Goal: Contribute content: Contribute content

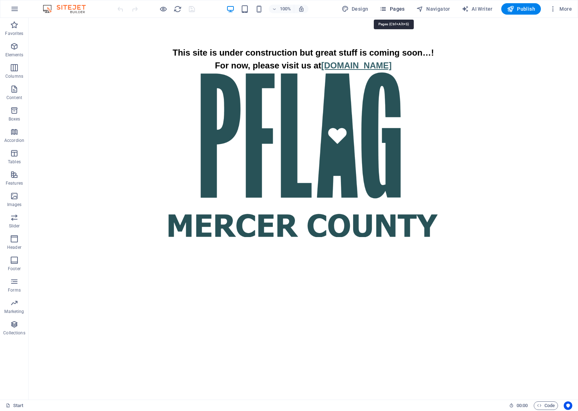
click at [386, 9] on icon "button" at bounding box center [382, 8] width 7 height 7
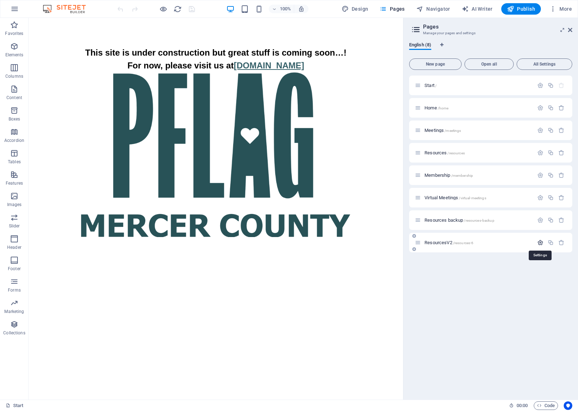
click at [541, 244] on icon "button" at bounding box center [540, 243] width 6 height 6
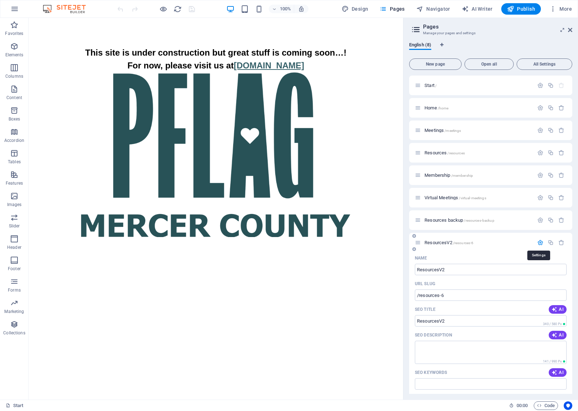
click at [539, 244] on icon "button" at bounding box center [540, 243] width 6 height 6
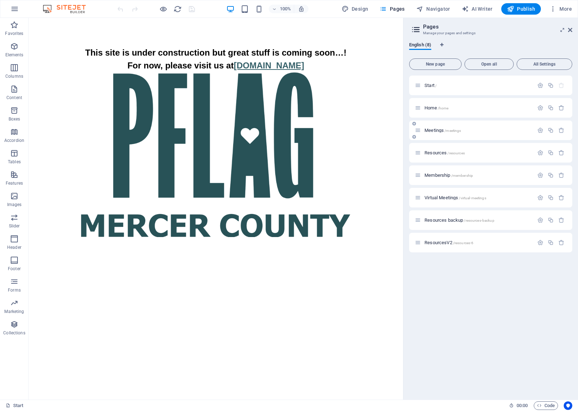
click at [434, 131] on span "Meetings /meetings" at bounding box center [442, 130] width 36 height 5
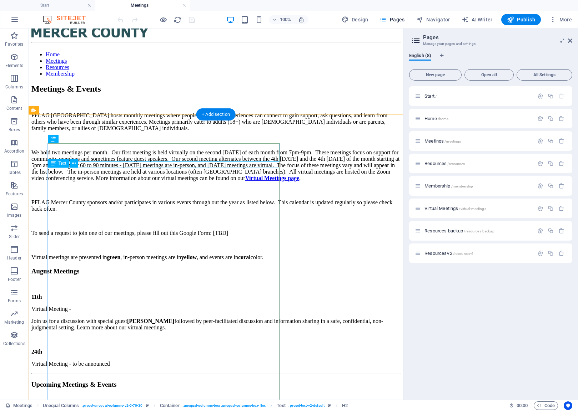
scroll to position [97, 0]
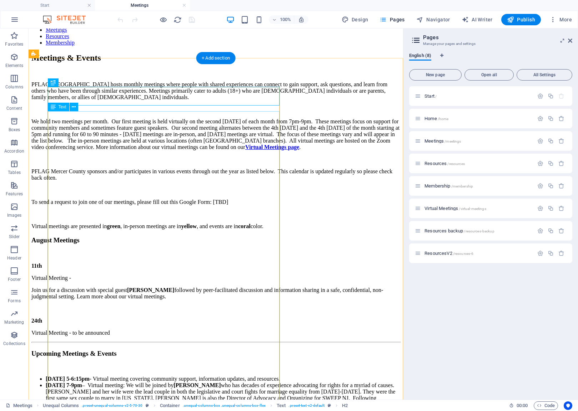
click at [243, 222] on div "PFLAG [GEOGRAPHIC_DATA] hosts monthly meetings where people with shared experie…" at bounding box center [215, 155] width 369 height 148
click at [246, 224] on div "PFLAG [GEOGRAPHIC_DATA] hosts monthly meetings where people with shared experie…" at bounding box center [215, 155] width 369 height 148
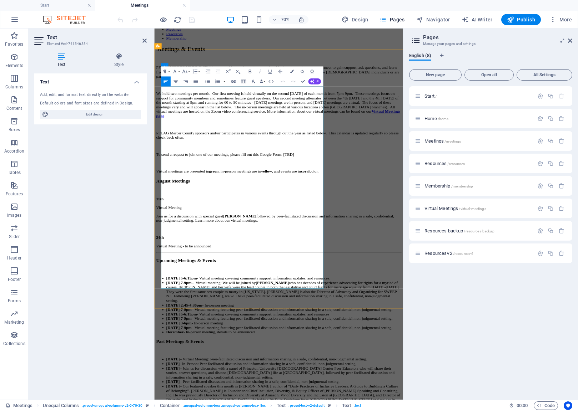
click at [386, 157] on p "We hold two meetings per month. Our first meeting is held virtually on the seco…" at bounding box center [332, 137] width 350 height 39
click at [438, 343] on div "August Meetings 11th Virtual Meeting - Join us for a discussion with special gu…" at bounding box center [332, 293] width 350 height 100
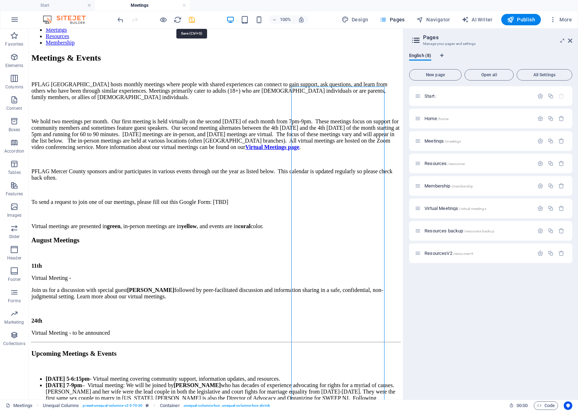
click at [194, 20] on icon "save" at bounding box center [192, 20] width 8 height 8
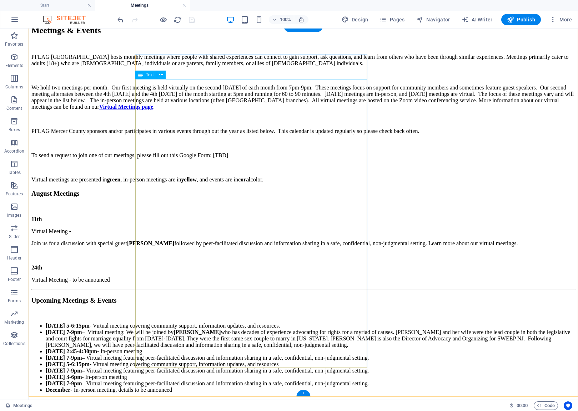
scroll to position [129, 0]
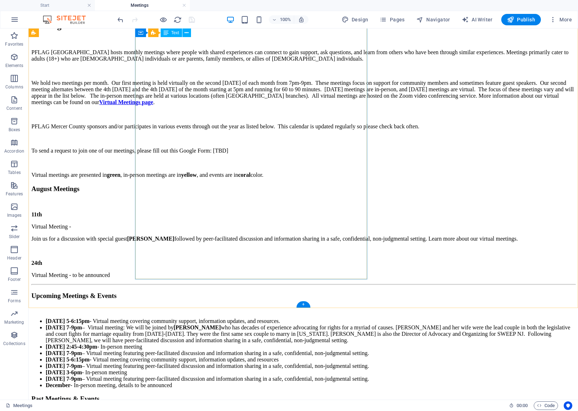
click at [218, 159] on div "PFLAG [GEOGRAPHIC_DATA] hosts monthly meetings where people with shared experie…" at bounding box center [302, 113] width 543 height 129
click at [241, 156] on div "PFLAG [GEOGRAPHIC_DATA] hosts monthly meetings where people with shared experie…" at bounding box center [302, 113] width 543 height 129
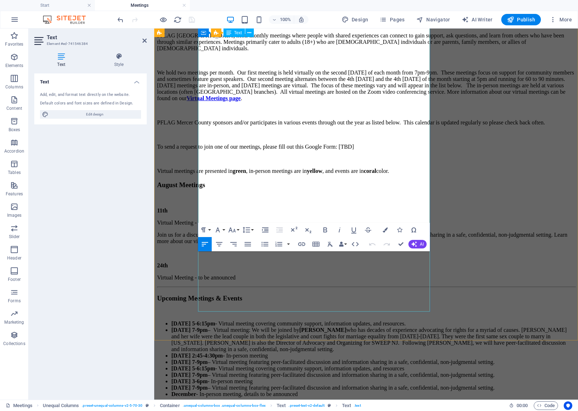
scroll to position [185, 0]
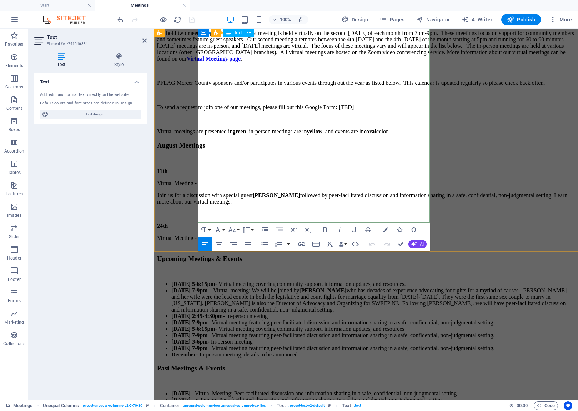
click at [304, 62] on p "We hold two meetings per month. Our first meeting is held virtually on the seco…" at bounding box center [366, 46] width 418 height 32
drag, startPoint x: 304, startPoint y: 101, endPoint x: 270, endPoint y: 112, distance: 35.9
click at [270, 62] on p "We hold two meetings per month. Our first meeting is held virtually on the seco…" at bounding box center [366, 46] width 418 height 32
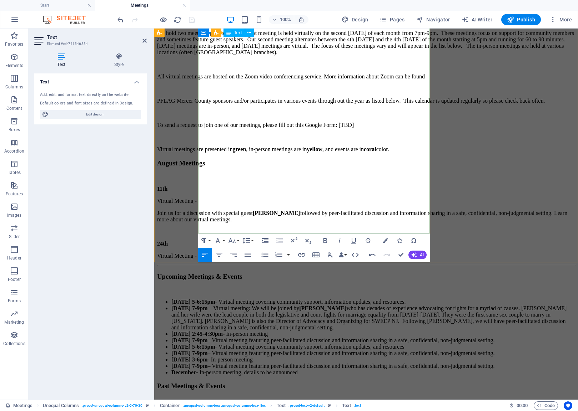
click at [420, 80] on p "All virtual meetings are hosted on the Zoom video conferencing service. More in…" at bounding box center [366, 77] width 418 height 6
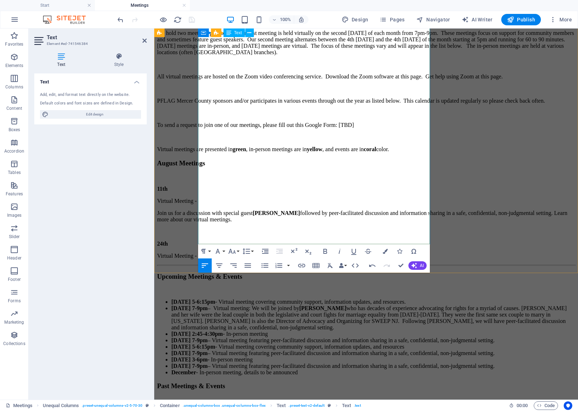
click at [295, 80] on p "All virtual meetings are hosted on the Zoom video conferencing service. Downloa…" at bounding box center [366, 77] width 418 height 6
drag, startPoint x: 295, startPoint y: 122, endPoint x: 319, endPoint y: 120, distance: 24.0
click at [319, 80] on p "All virtual meetings are hosted on the Zoom video conferencing service. Downloa…" at bounding box center [366, 77] width 418 height 6
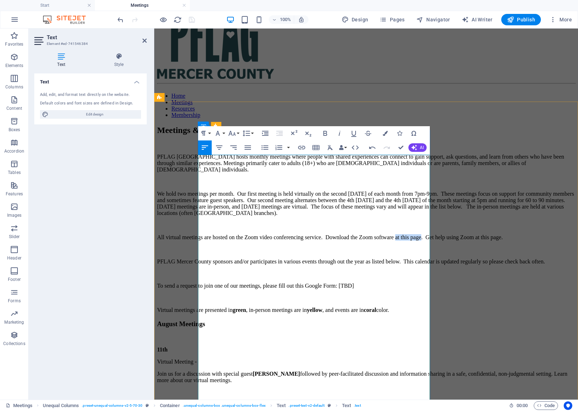
scroll to position [92, 0]
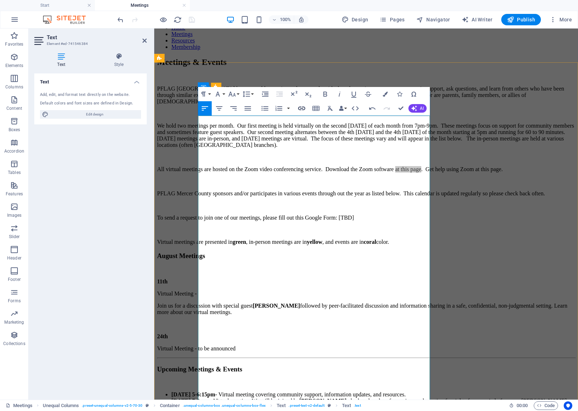
click at [302, 109] on icon "button" at bounding box center [301, 109] width 7 height 4
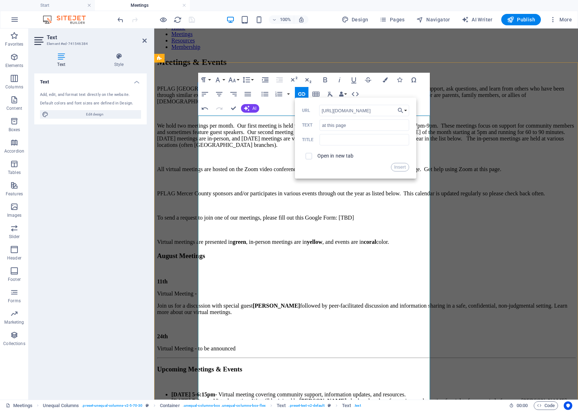
type input "[URL][DOMAIN_NAME]"
click at [337, 158] on label "Open in new tab" at bounding box center [335, 156] width 36 height 6
click at [396, 168] on button "Insert" at bounding box center [400, 167] width 18 height 9
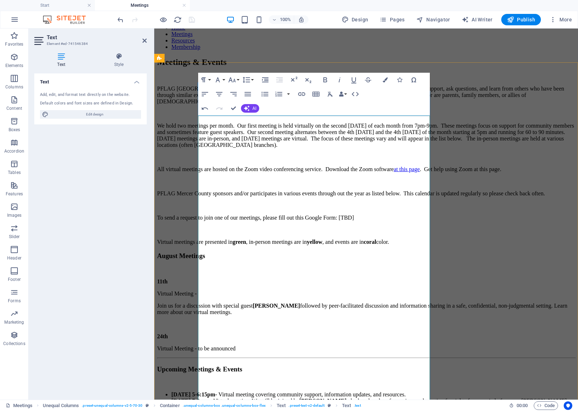
click at [354, 161] on p at bounding box center [366, 157] width 418 height 6
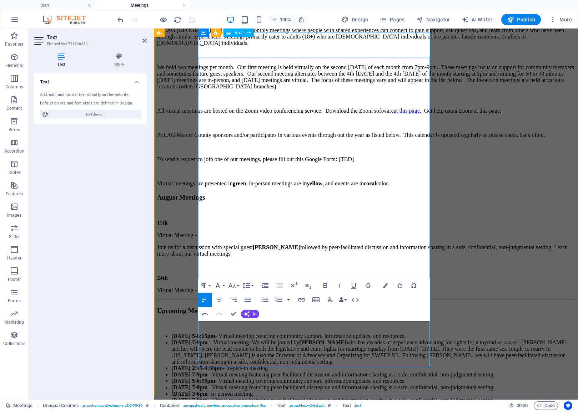
scroll to position [160, 0]
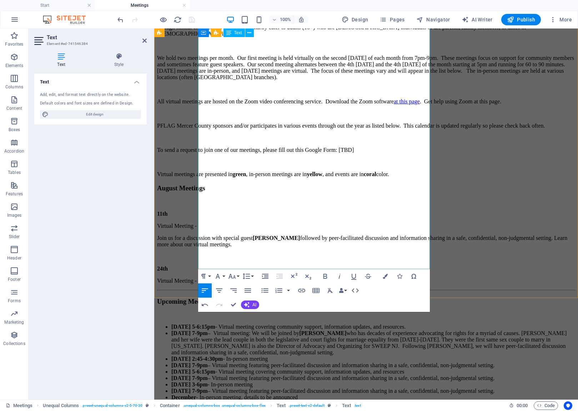
click at [399, 105] on p "All virtual meetings are hosted on the Zoom video conferencing service. Downloa…" at bounding box center [366, 101] width 418 height 6
drag, startPoint x: 399, startPoint y: 146, endPoint x: 200, endPoint y: 156, distance: 199.4
click at [196, 158] on div "Meetings & Events PFLAG [GEOGRAPHIC_DATA] hosts monthly meetings where people w…" at bounding box center [366, 137] width 418 height 295
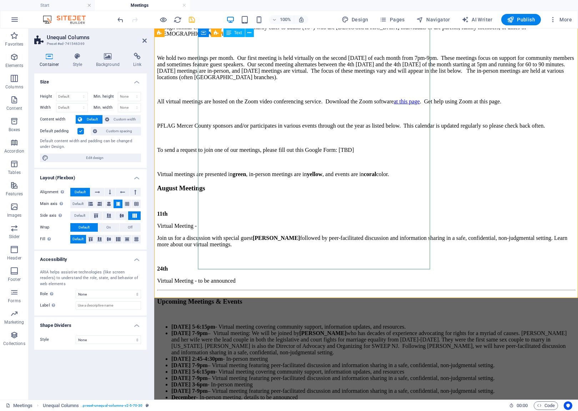
click at [404, 147] on div "PFLAG [GEOGRAPHIC_DATA] hosts monthly meetings where people with shared experie…" at bounding box center [366, 98] width 418 height 160
click at [401, 147] on div "PFLAG [GEOGRAPHIC_DATA] hosts monthly meetings where people with shared experie…" at bounding box center [366, 98] width 418 height 160
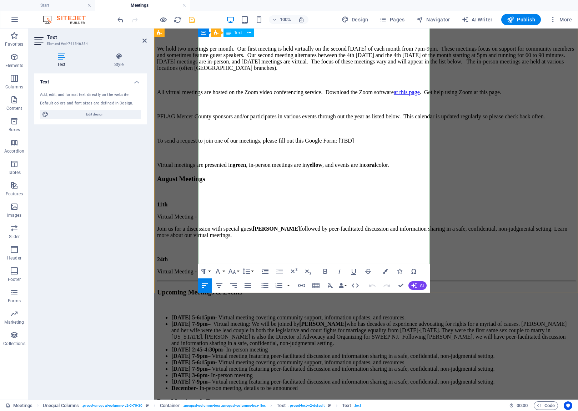
scroll to position [165, 0]
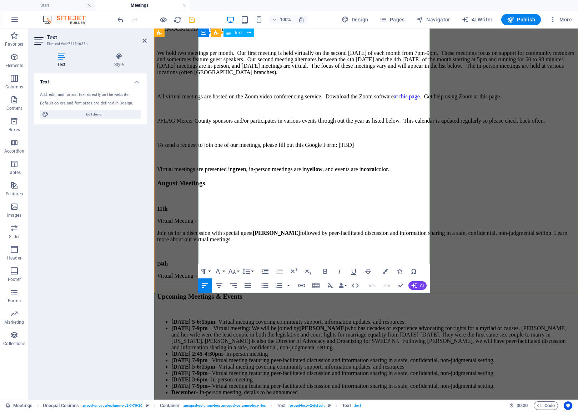
click at [400, 100] on p "All virtual meetings are hosted on the Zoom video conferencing service. Downloa…" at bounding box center [366, 96] width 418 height 6
drag, startPoint x: 400, startPoint y: 142, endPoint x: 209, endPoint y: 155, distance: 192.1
click at [209, 100] on p "All virtual meetings are hosted on the Zoom video conferencing service. Downloa…" at bounding box center [366, 96] width 418 height 6
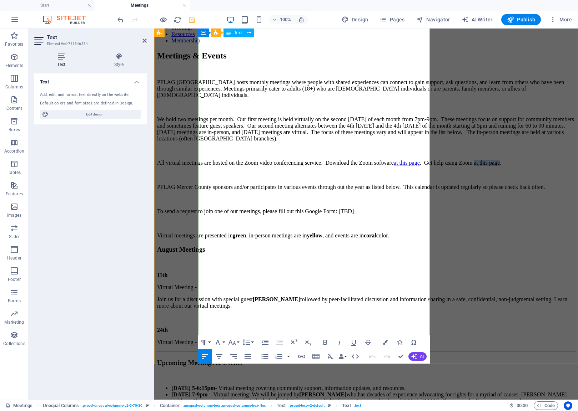
scroll to position [90, 0]
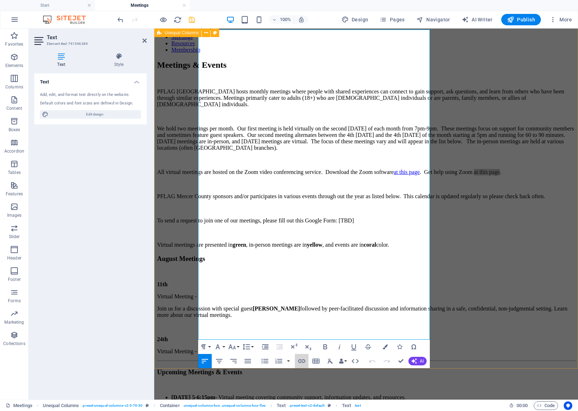
click at [300, 362] on icon "button" at bounding box center [301, 361] width 9 height 9
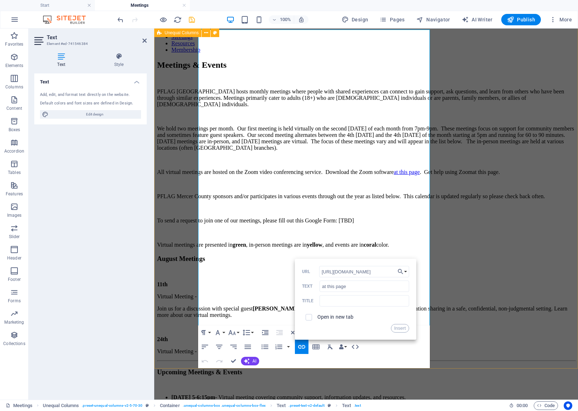
type input "[URL][DOMAIN_NAME]"
click at [320, 317] on label "Open in new tab" at bounding box center [335, 317] width 36 height 6
click at [400, 330] on button "Insert" at bounding box center [400, 328] width 18 height 9
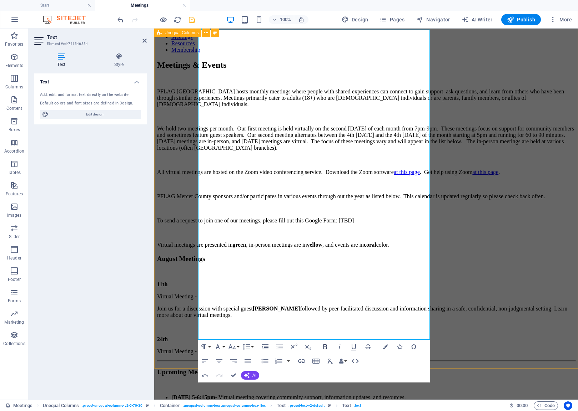
click at [325, 348] on icon "button" at bounding box center [325, 347] width 4 height 5
drag, startPoint x: 292, startPoint y: 217, endPoint x: 327, endPoint y: 216, distance: 35.7
click at [327, 176] on p "All virtual meetings are hosted on the Zoom video conferencing service. Downloa…" at bounding box center [366, 172] width 418 height 6
click at [325, 348] on icon "button" at bounding box center [325, 347] width 9 height 9
click at [323, 200] on p "PFLAG Mercer County sponsors and/or participates in various events through out …" at bounding box center [366, 196] width 418 height 6
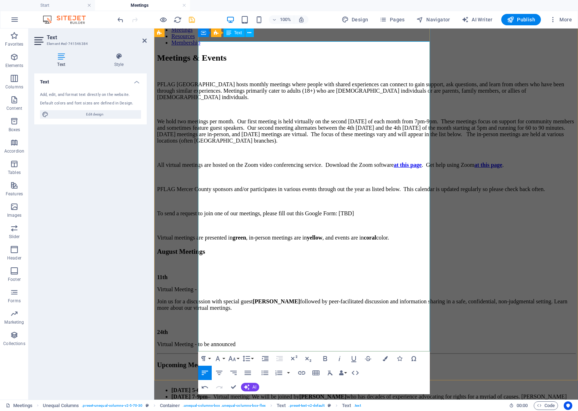
scroll to position [78, 0]
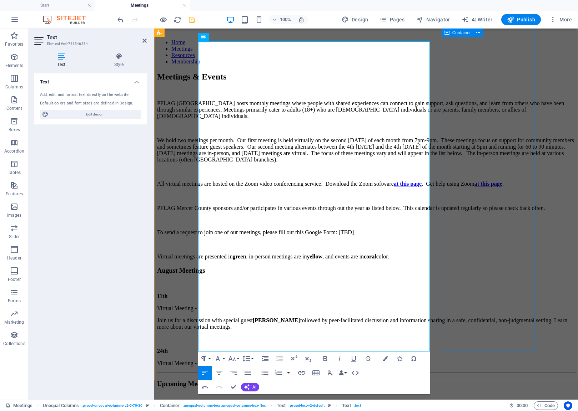
click at [459, 267] on div "August Meetings 11th Virtual Meeting - Join us for a discussion with special gu…" at bounding box center [366, 317] width 418 height 100
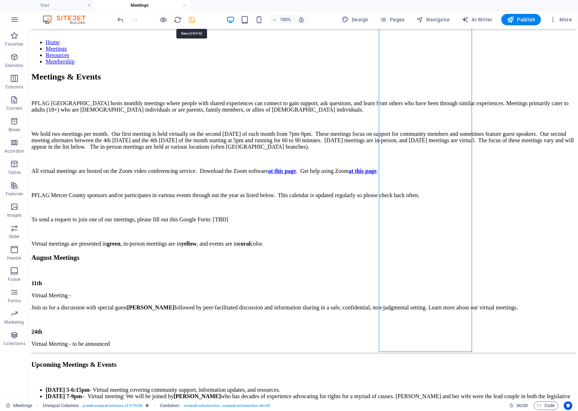
click at [191, 23] on icon "save" at bounding box center [192, 20] width 8 height 8
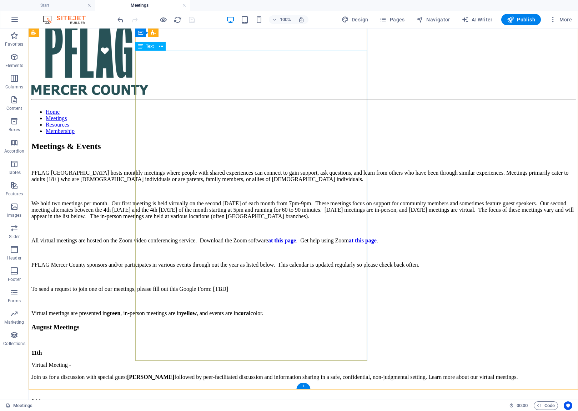
scroll to position [0, 0]
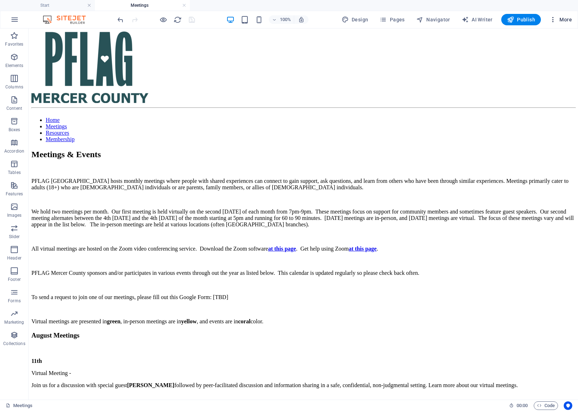
click at [555, 20] on icon "button" at bounding box center [552, 19] width 7 height 7
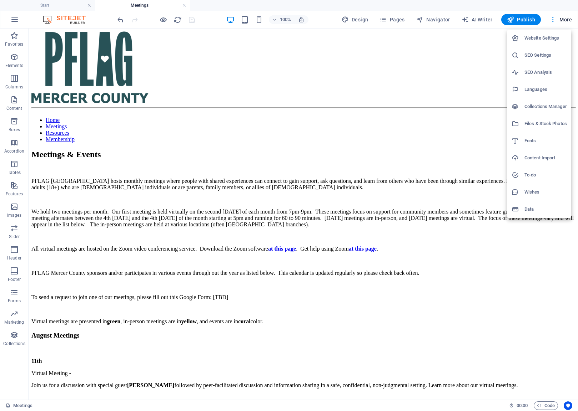
click at [555, 20] on div at bounding box center [289, 205] width 578 height 411
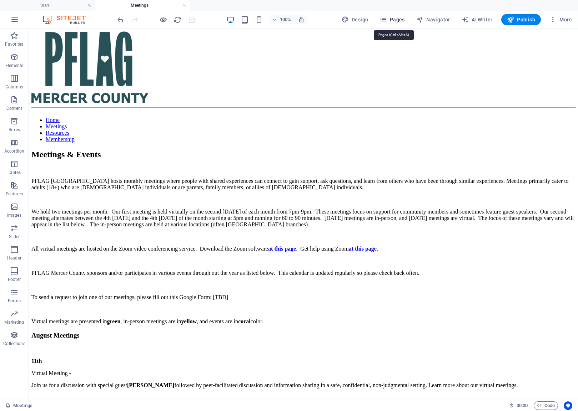
click at [395, 18] on span "Pages" at bounding box center [391, 19] width 25 height 7
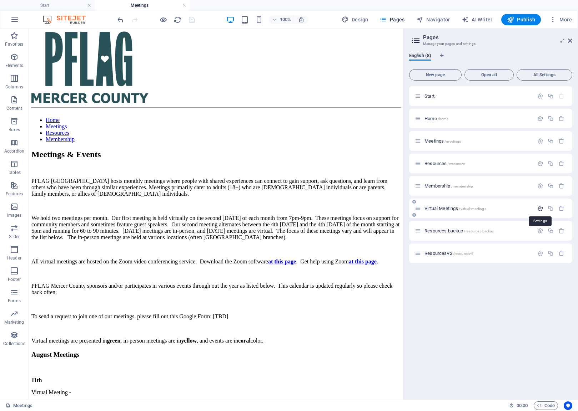
click at [541, 209] on icon "button" at bounding box center [540, 209] width 6 height 6
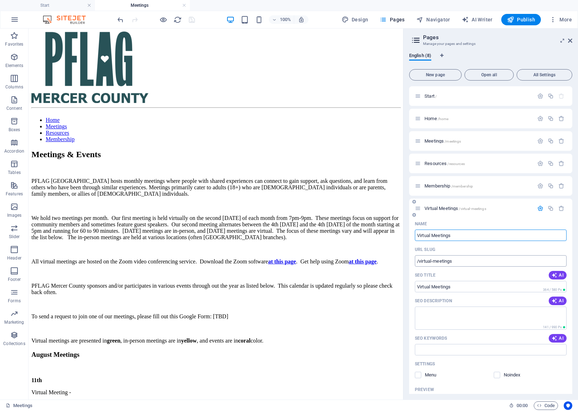
click at [485, 264] on input "/virtual-meetings" at bounding box center [491, 261] width 152 height 11
type input "/virtual-meetings-x"
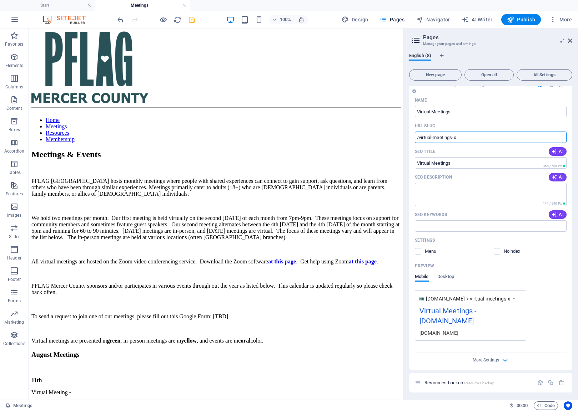
scroll to position [148, 0]
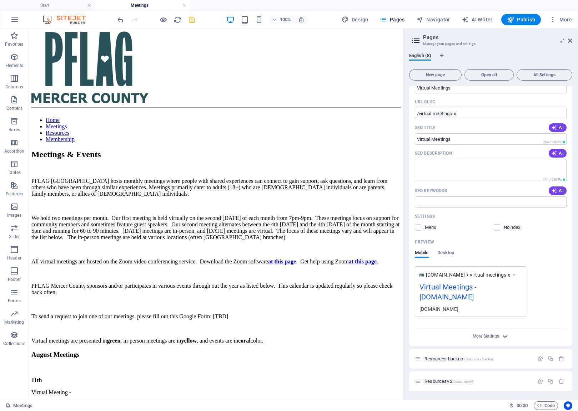
click at [506, 337] on icon "button" at bounding box center [505, 337] width 8 height 8
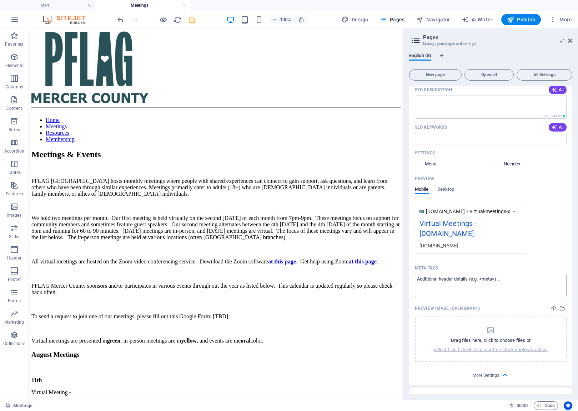
scroll to position [216, 0]
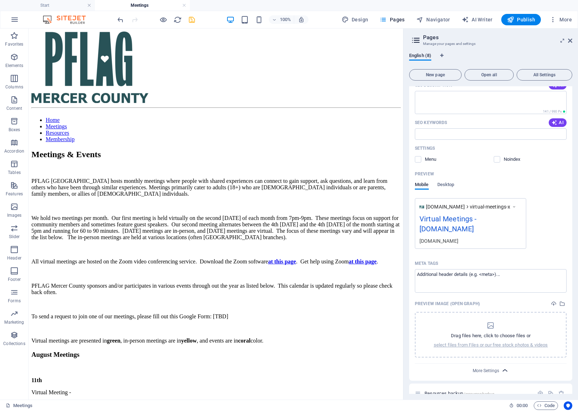
click at [505, 373] on icon "button" at bounding box center [505, 371] width 8 height 8
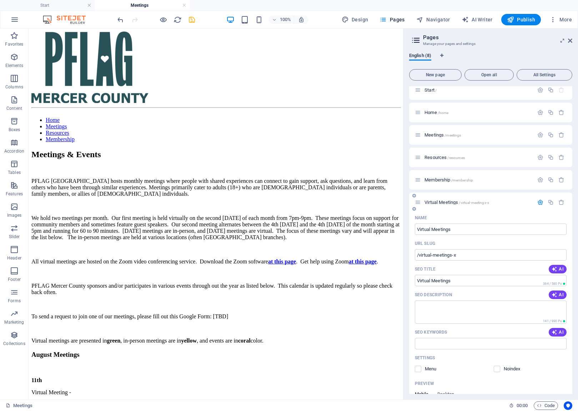
scroll to position [0, 0]
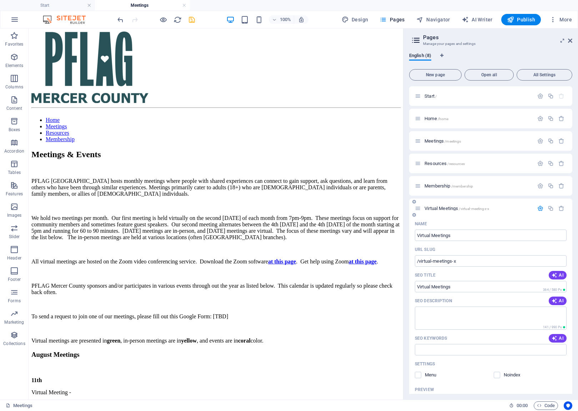
click at [429, 209] on span "Virtual Meetings /virtual-meetings-x" at bounding box center [456, 208] width 65 height 5
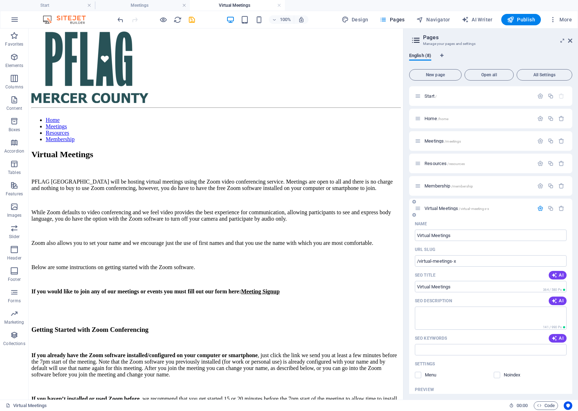
click at [513, 214] on div "Virtual Meetings /virtual-meetings-x" at bounding box center [490, 209] width 163 height 20
click at [514, 203] on div "Virtual Meetings /virtual-meetings-x" at bounding box center [490, 209] width 163 height 20
click at [417, 42] on icon at bounding box center [415, 40] width 11 height 10
click at [449, 41] on h3 "Manage your pages and settings" at bounding box center [490, 44] width 135 height 6
click at [544, 74] on span "All Settings" at bounding box center [544, 75] width 49 height 4
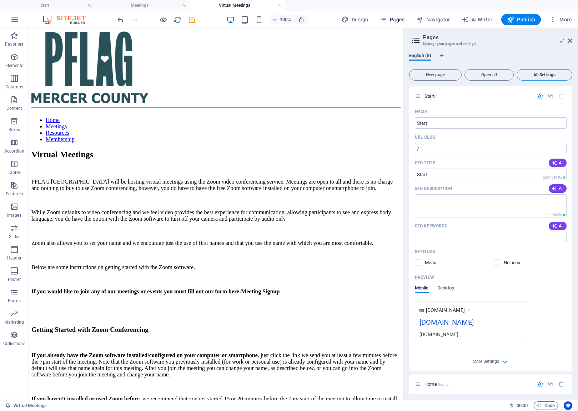
scroll to position [1952, 0]
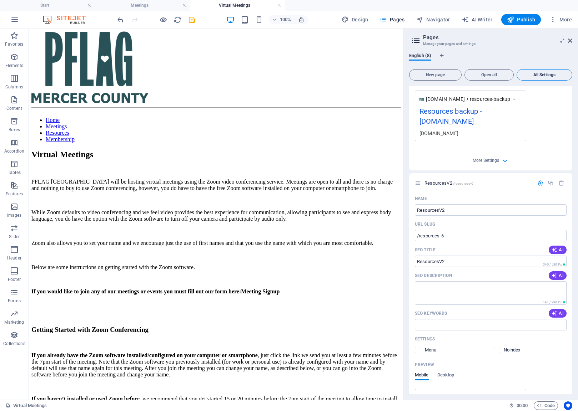
click at [544, 74] on span "All Settings" at bounding box center [544, 75] width 49 height 4
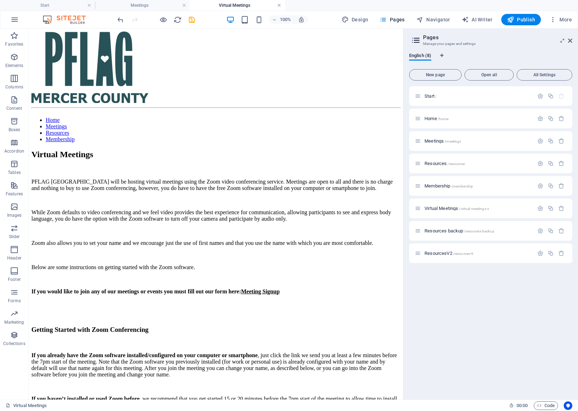
click at [278, 5] on link at bounding box center [279, 5] width 4 height 7
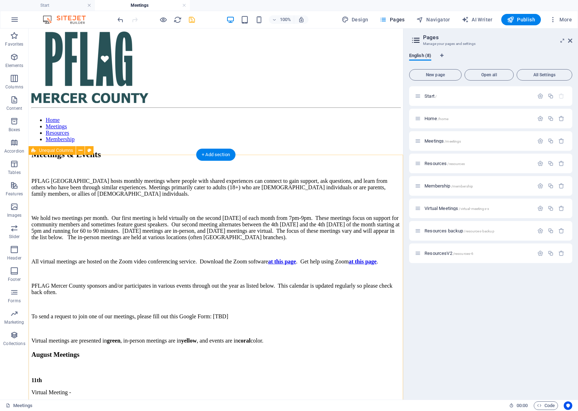
click at [274, 172] on div "Meetings & Events PFLAG [GEOGRAPHIC_DATA] hosts monthly meetings where people w…" at bounding box center [215, 300] width 369 height 301
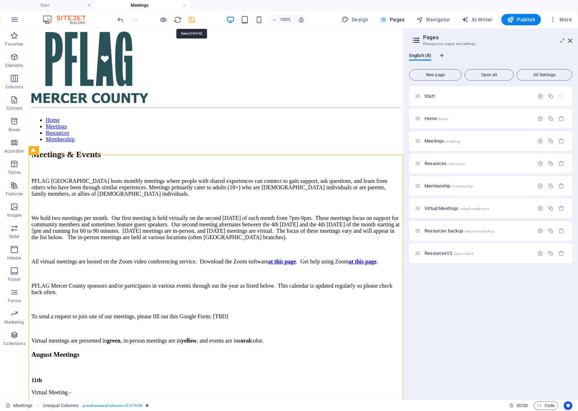
click at [191, 19] on icon "save" at bounding box center [192, 20] width 8 height 8
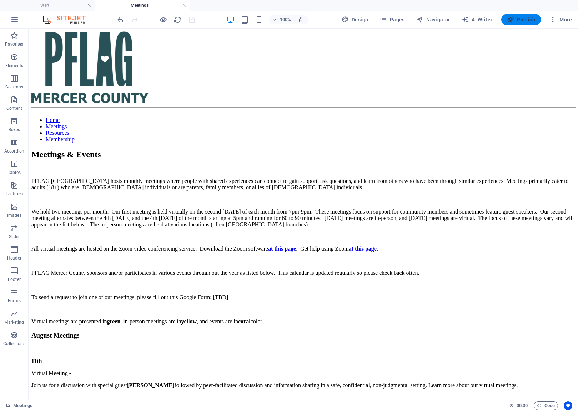
click at [526, 23] on button "Publish" at bounding box center [521, 19] width 40 height 11
click at [183, 5] on link at bounding box center [184, 5] width 4 height 7
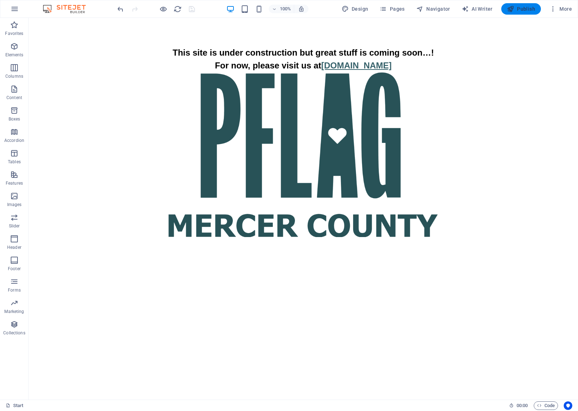
click at [528, 9] on span "Publish" at bounding box center [521, 8] width 28 height 7
click at [385, 8] on icon "button" at bounding box center [382, 8] width 7 height 7
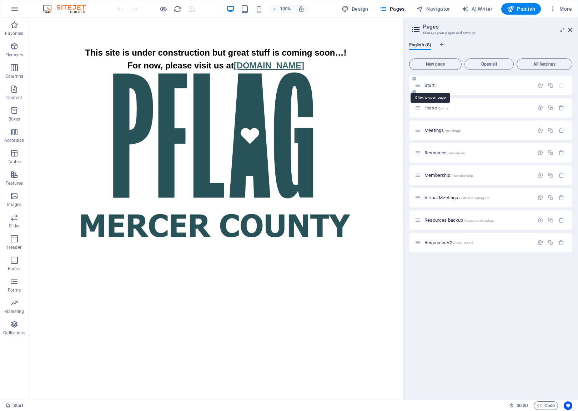
click at [428, 86] on span "Start /" at bounding box center [430, 85] width 12 height 5
click at [430, 109] on span "Home /home" at bounding box center [436, 107] width 24 height 5
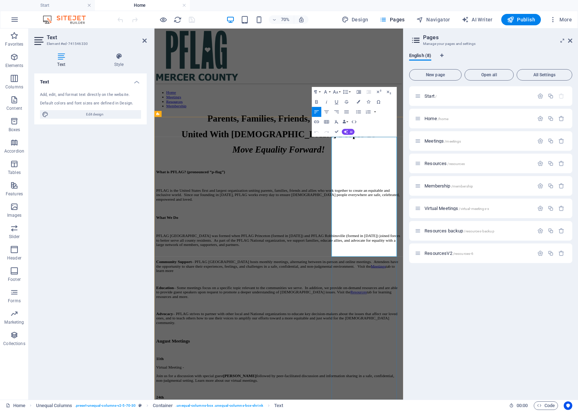
drag, startPoint x: 441, startPoint y: 232, endPoint x: 443, endPoint y: 253, distance: 21.9
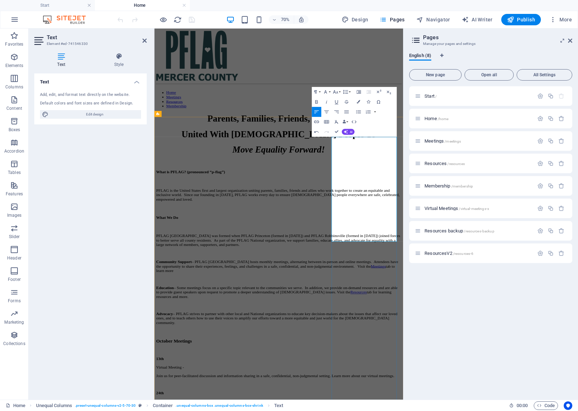
drag, startPoint x: 411, startPoint y: 274, endPoint x: 435, endPoint y: 283, distance: 24.9
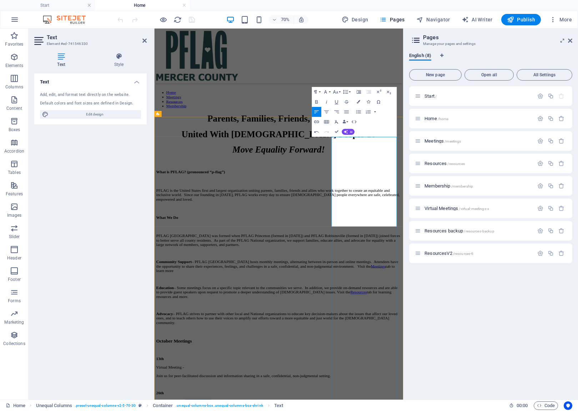
drag, startPoint x: 464, startPoint y: 296, endPoint x: 439, endPoint y: 307, distance: 27.3
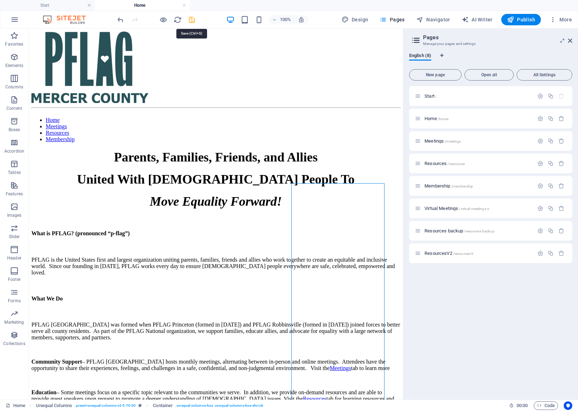
click at [193, 21] on icon "save" at bounding box center [192, 20] width 8 height 8
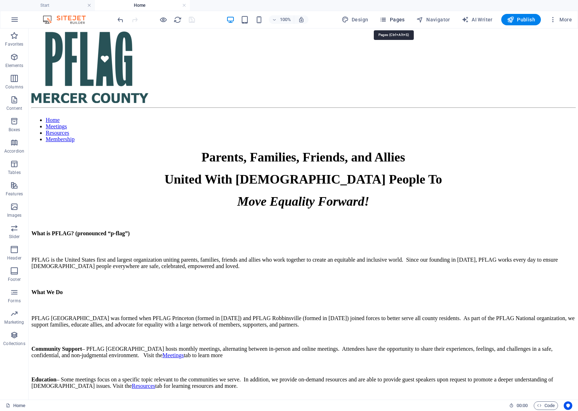
click at [401, 18] on span "Pages" at bounding box center [391, 19] width 25 height 7
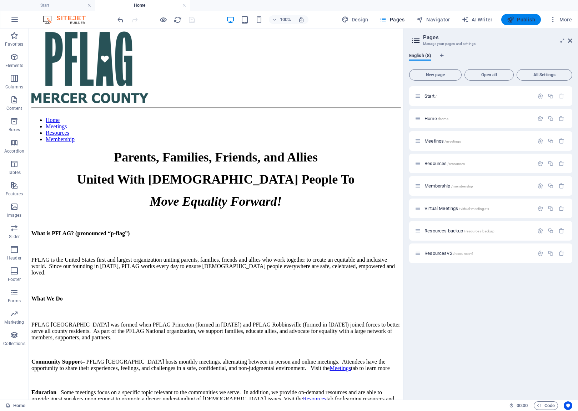
click at [525, 19] on span "Publish" at bounding box center [521, 19] width 28 height 7
